Goal: Task Accomplishment & Management: Use online tool/utility

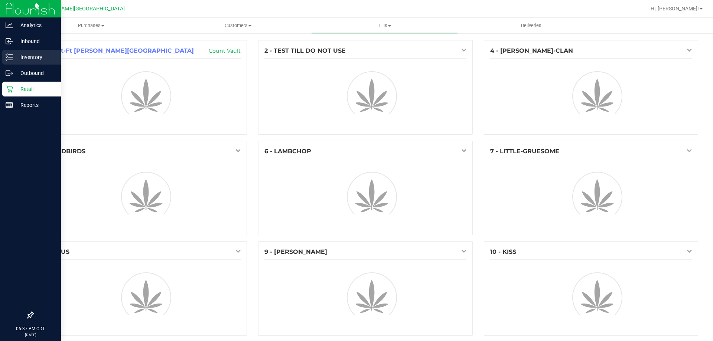
click at [45, 52] on div "Inventory" at bounding box center [31, 57] width 59 height 15
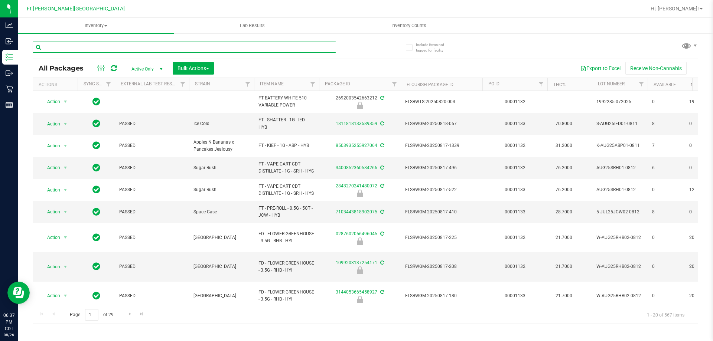
click at [82, 48] on input "text" at bounding box center [184, 47] width 303 height 11
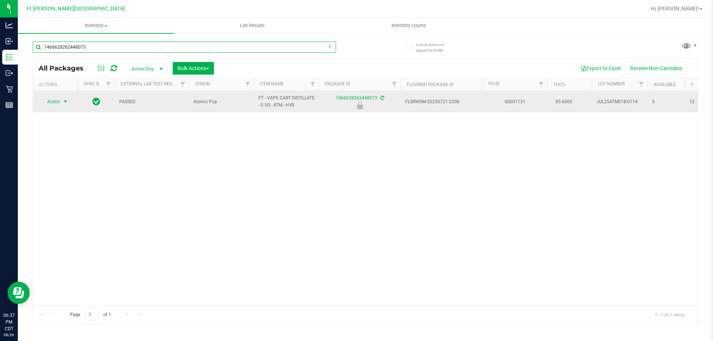
type input "7466628262448073"
click at [56, 104] on span "Action" at bounding box center [50, 101] width 20 height 10
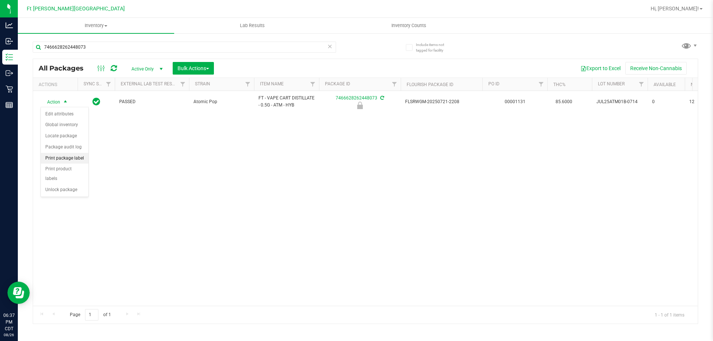
click at [73, 159] on li "Print package label" at bounding box center [65, 158] width 48 height 11
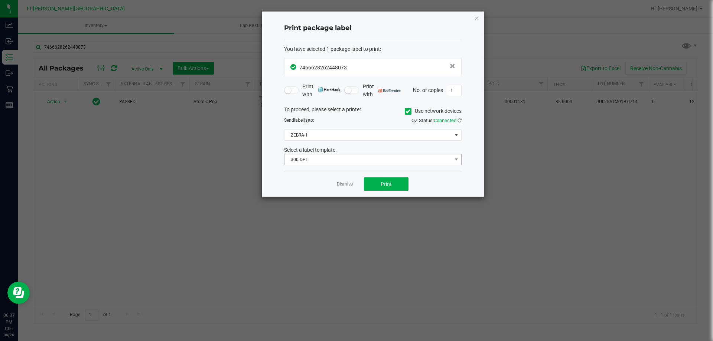
click at [381, 153] on div "Select a label template." at bounding box center [372, 150] width 189 height 8
click at [379, 157] on span "300 DPI" at bounding box center [367, 159] width 167 height 10
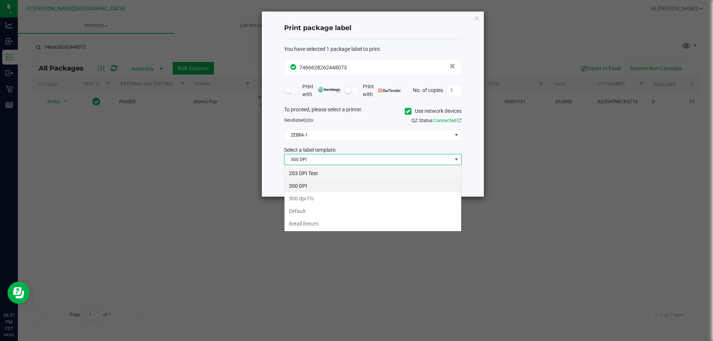
scroll to position [11, 177]
click at [314, 172] on li "203 DPI Test" at bounding box center [372, 173] width 177 height 13
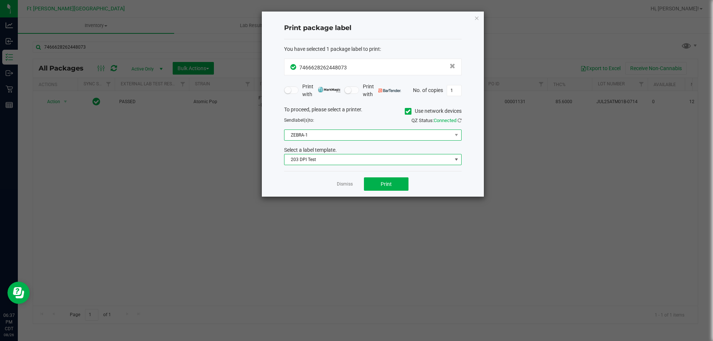
click at [320, 133] on span "ZEBRA-1" at bounding box center [367, 135] width 167 height 10
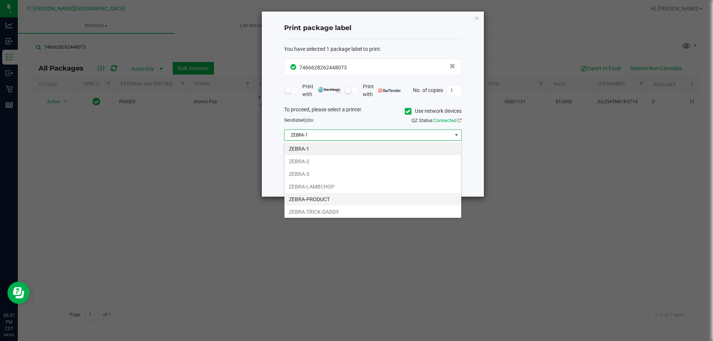
click at [327, 197] on li "ZEBRA-PRODUCT" at bounding box center [372, 199] width 177 height 13
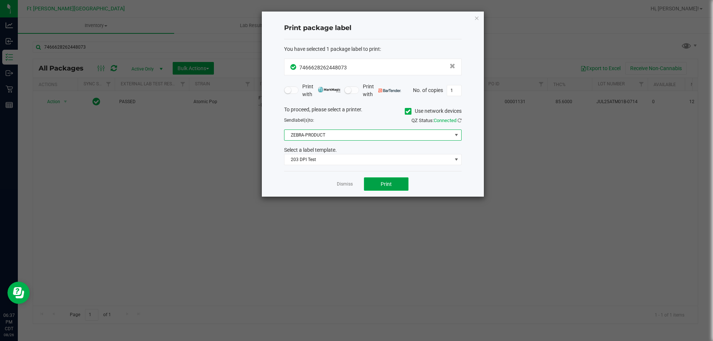
click at [379, 185] on button "Print" at bounding box center [386, 183] width 45 height 13
drag, startPoint x: 343, startPoint y: 183, endPoint x: 341, endPoint y: 180, distance: 3.8
click at [343, 183] on link "Dismiss" at bounding box center [345, 184] width 16 height 6
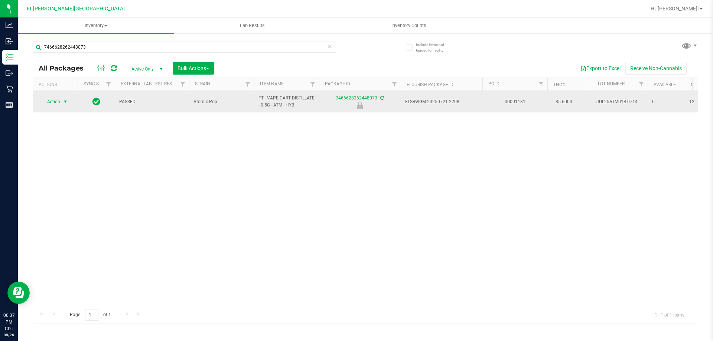
click at [52, 104] on span "Action" at bounding box center [50, 101] width 20 height 10
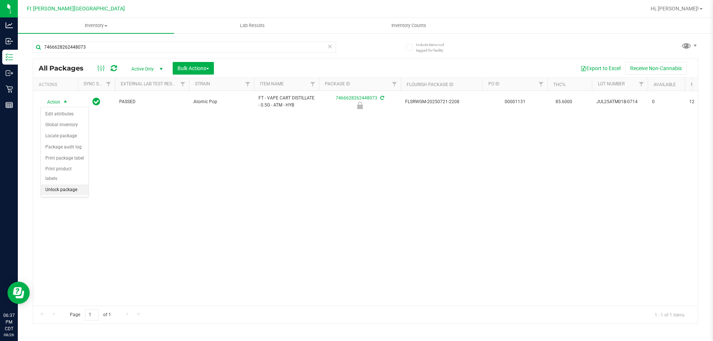
click at [55, 184] on li "Unlock package" at bounding box center [65, 189] width 48 height 11
